Goal: Task Accomplishment & Management: Use online tool/utility

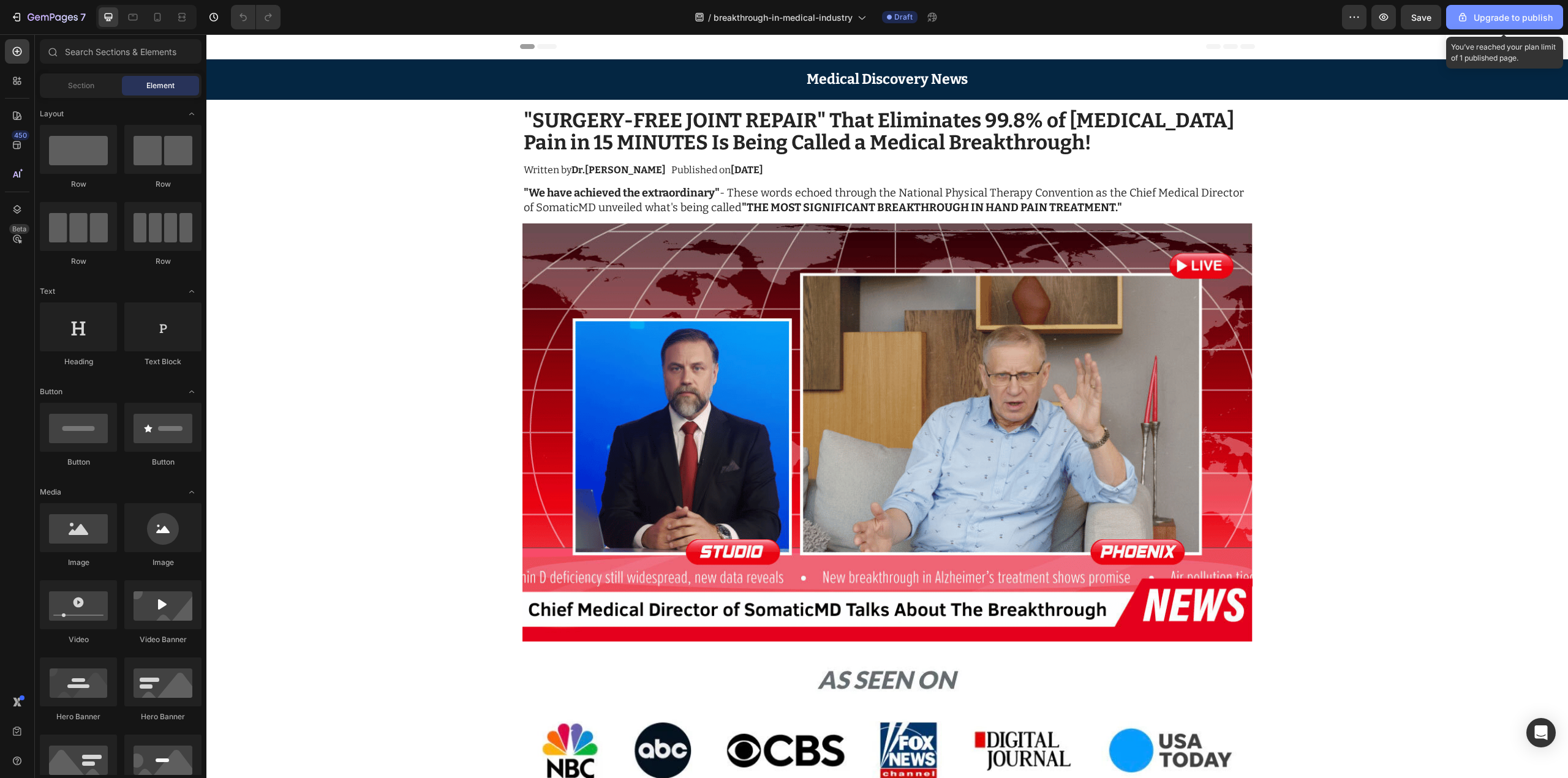
click at [1495, 23] on div "Upgrade to publish" at bounding box center [1505, 17] width 96 height 12
click at [31, 18] on icon "button" at bounding box center [53, 17] width 50 height 11
click at [1553, 11] on icon "button" at bounding box center [1551, 17] width 12 height 12
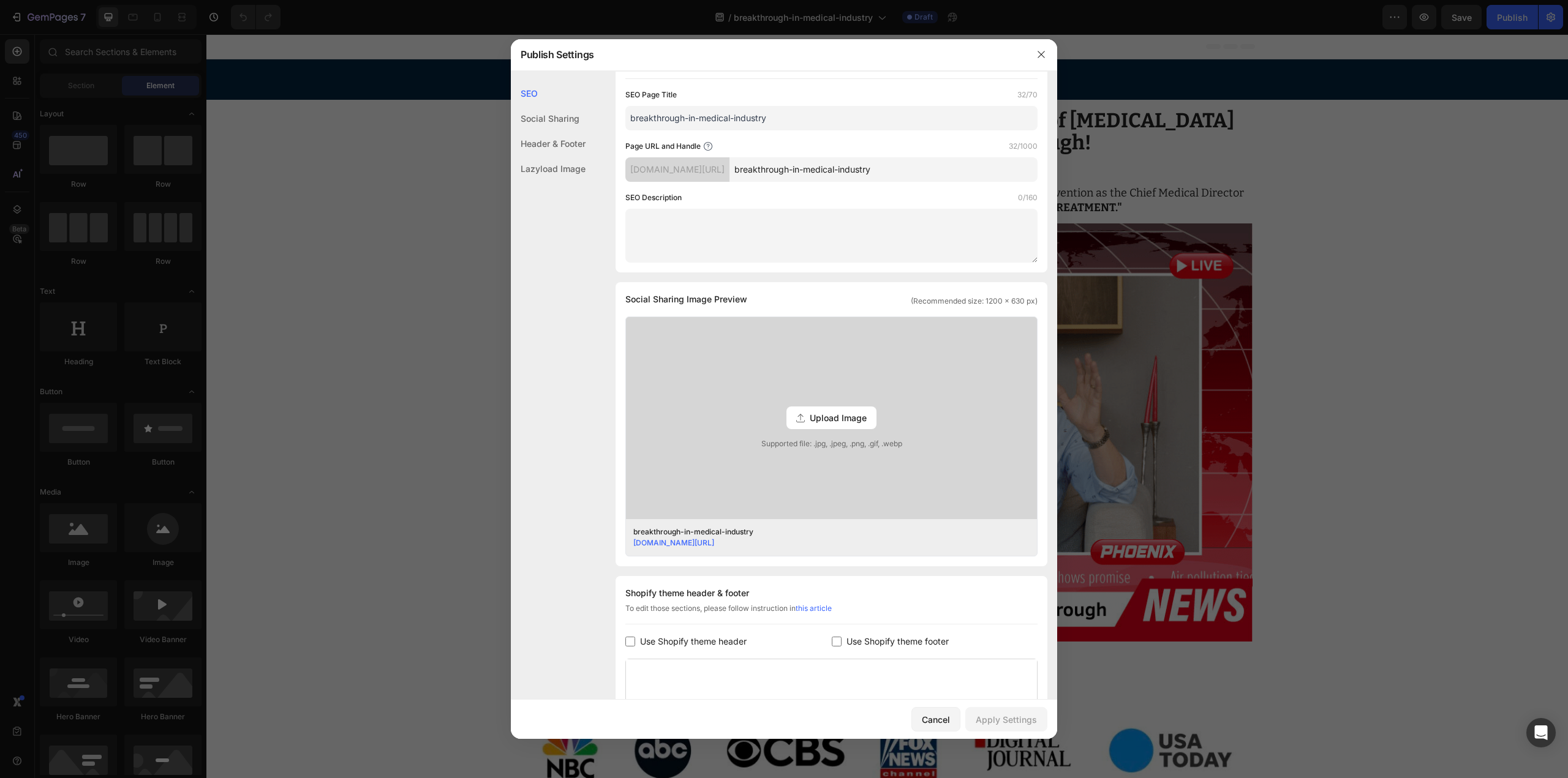
scroll to position [264, 0]
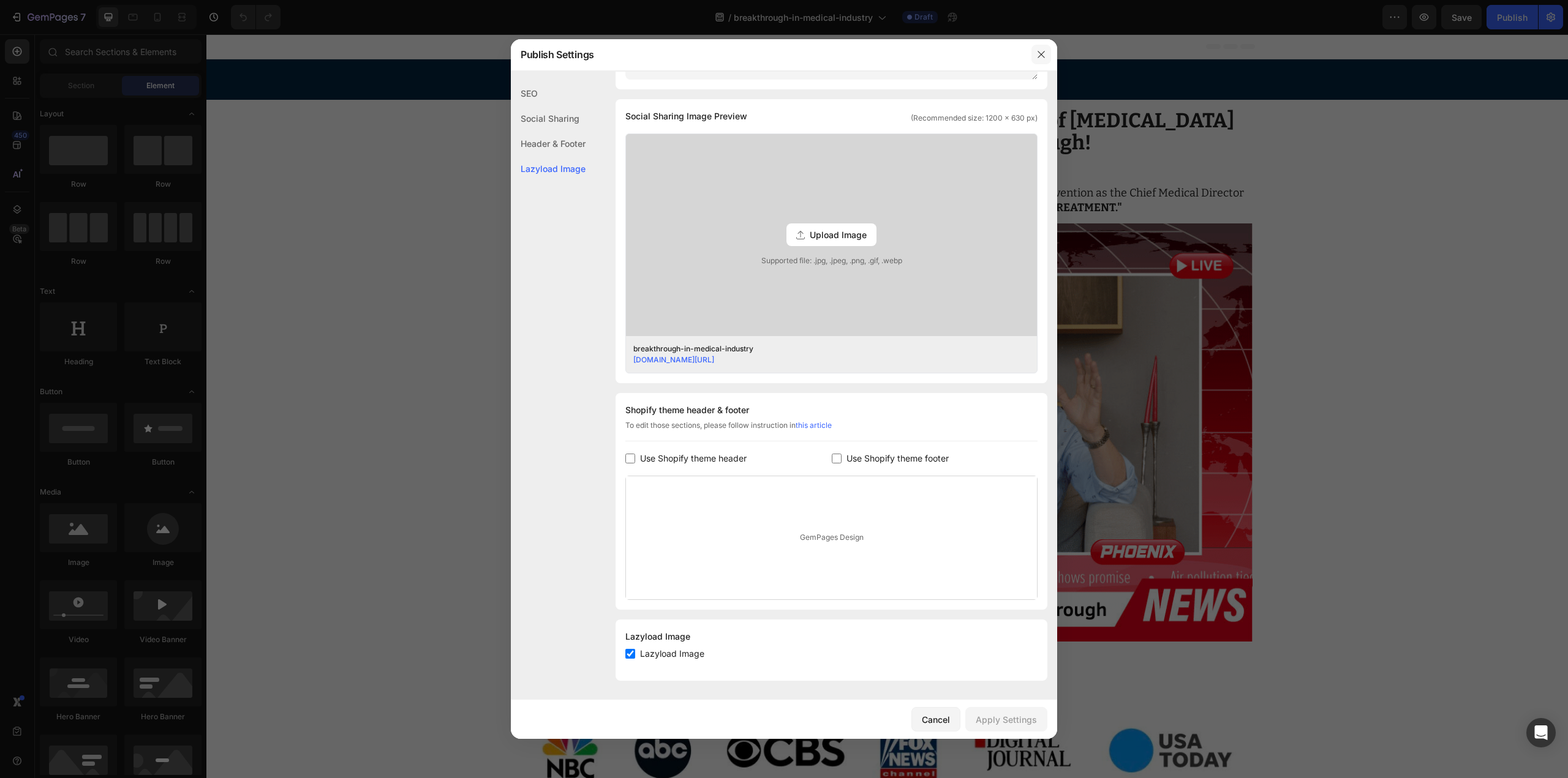
click at [1042, 58] on icon "button" at bounding box center [1042, 55] width 10 height 10
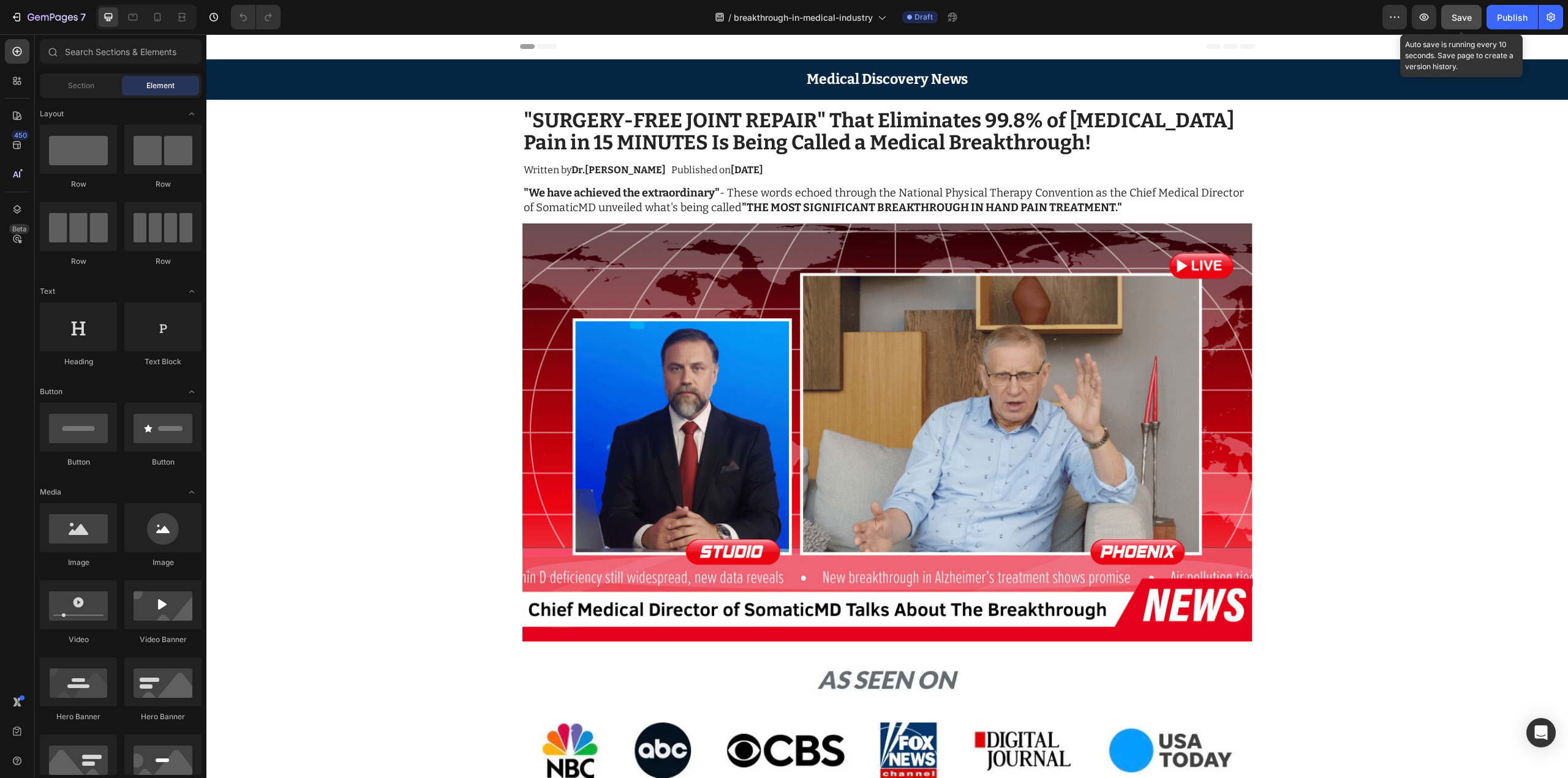
click at [1464, 23] on div "Save" at bounding box center [1462, 17] width 20 height 12
click at [1503, 20] on div "Publish" at bounding box center [1512, 17] width 31 height 12
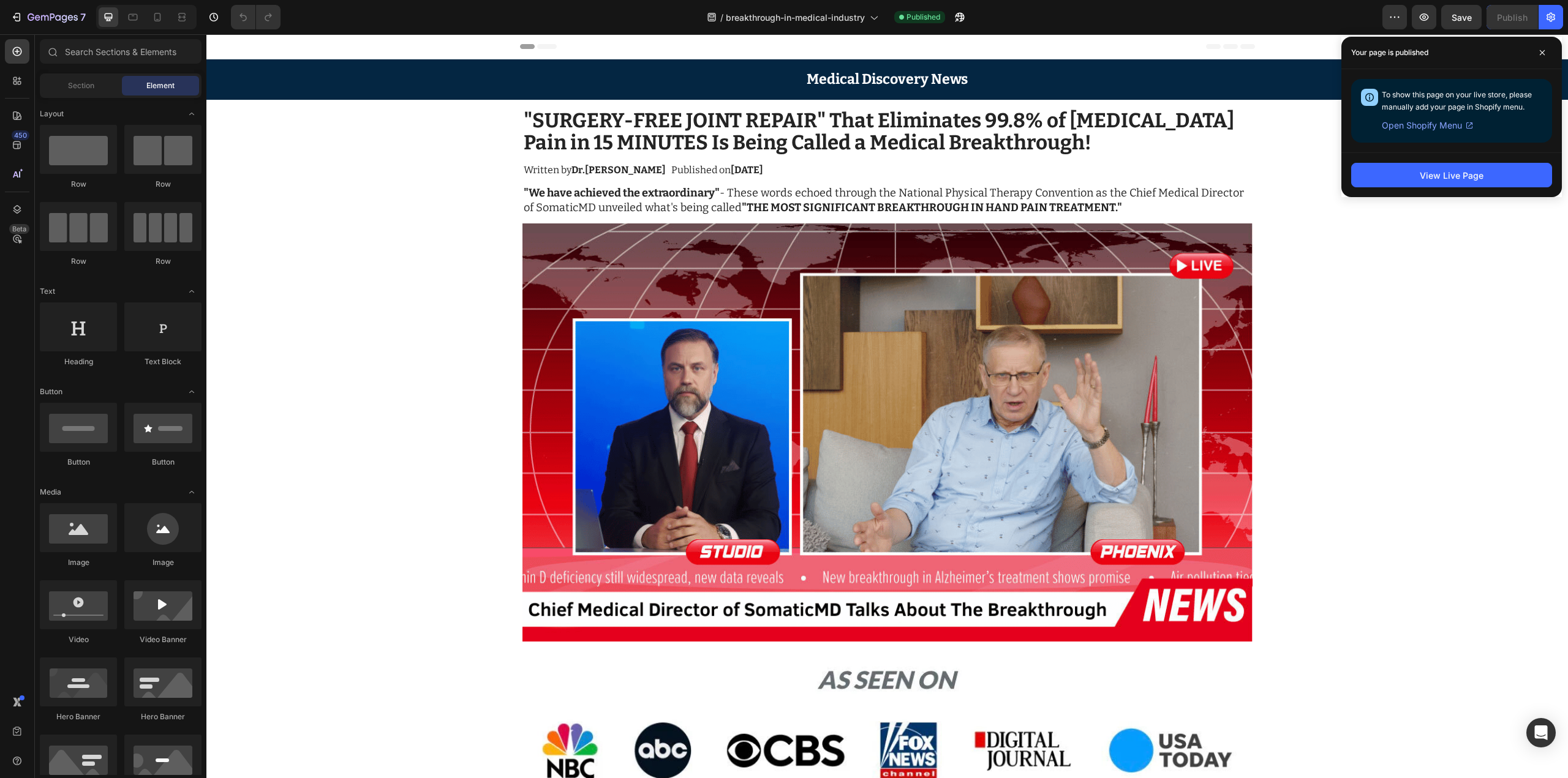
click at [1435, 131] on span "Open Shopify Menu" at bounding box center [1422, 125] width 80 height 14
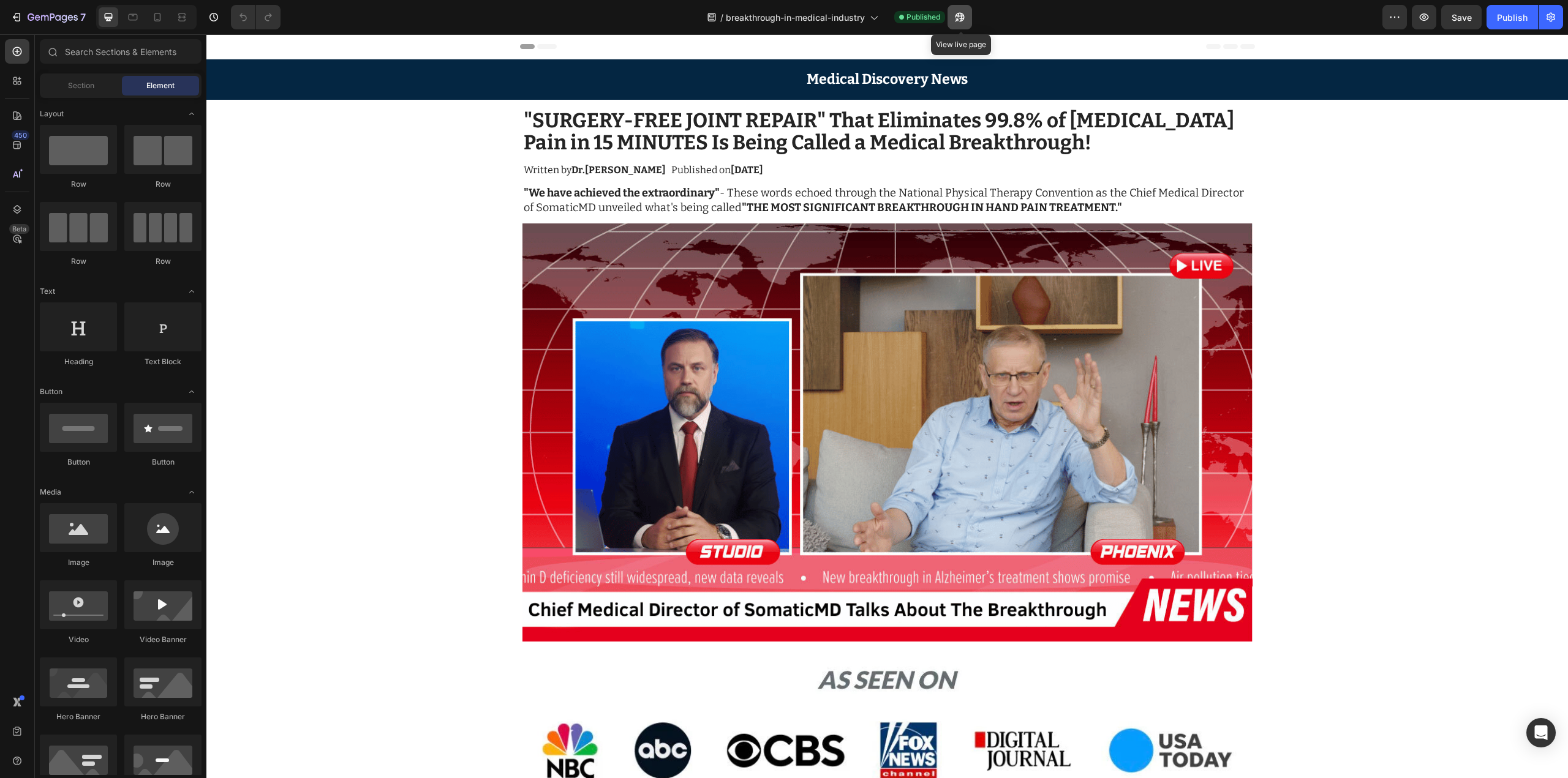
click at [958, 17] on icon "button" at bounding box center [959, 17] width 12 height 12
